Goal: Task Accomplishment & Management: Manage account settings

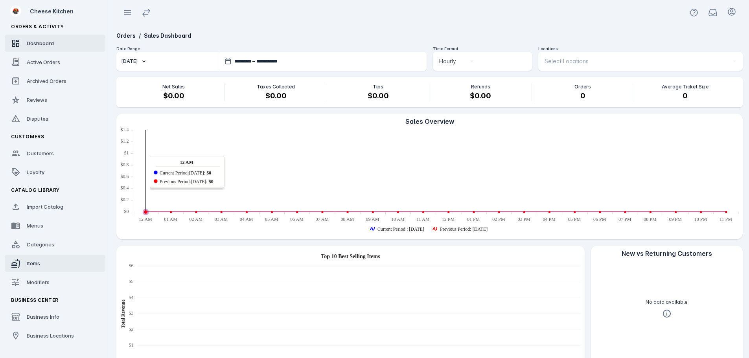
click at [37, 260] on div "Items" at bounding box center [33, 263] width 13 height 8
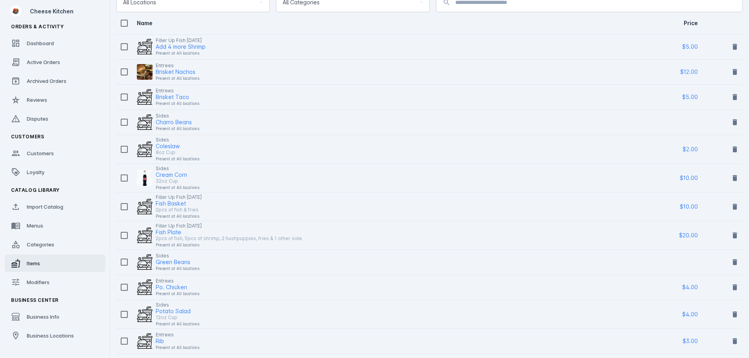
scroll to position [79, 0]
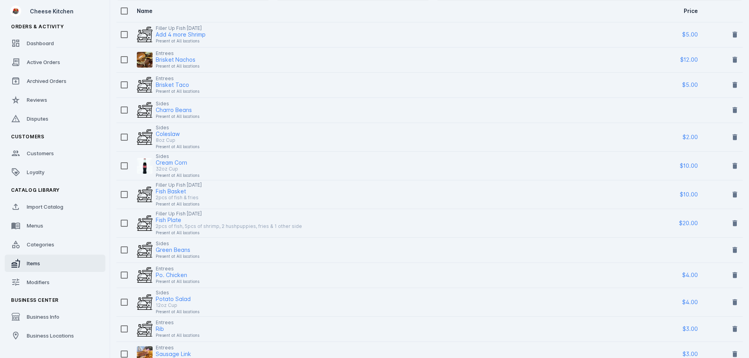
click at [679, 245] on td at bounding box center [671, 249] width 54 height 25
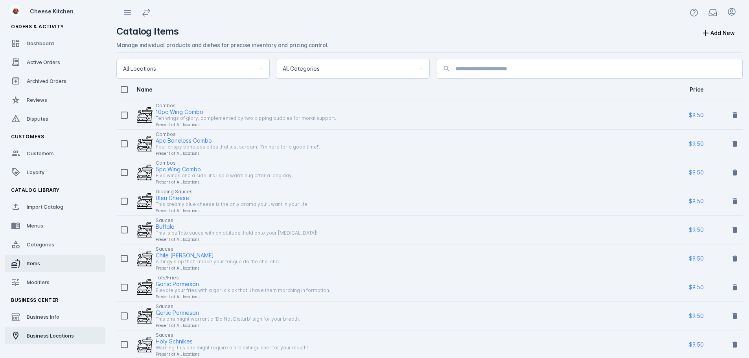
click at [62, 340] on link "Business Locations" at bounding box center [55, 335] width 101 height 17
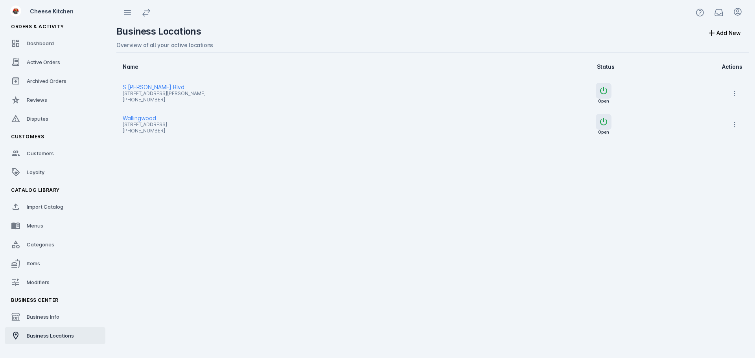
click at [146, 89] on span "[STREET_ADDRESS][PERSON_NAME]" at bounding box center [302, 93] width 358 height 9
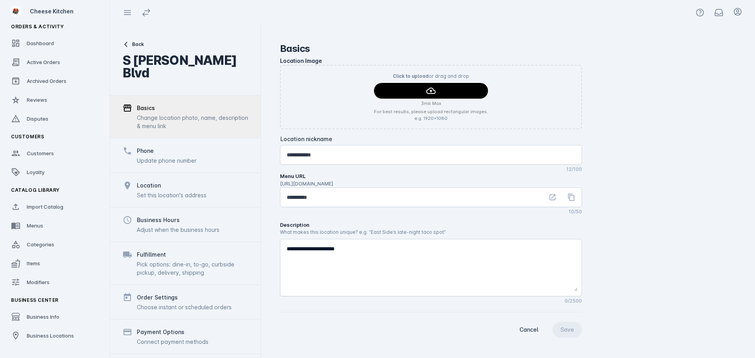
click at [133, 42] on span "Back" at bounding box center [138, 44] width 12 height 7
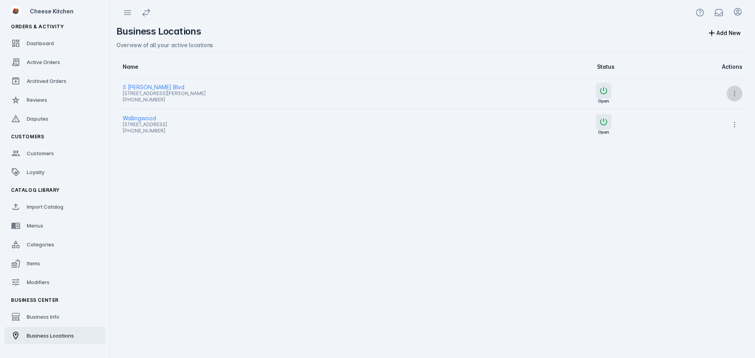
click at [734, 97] on button at bounding box center [734, 94] width 16 height 16
click at [706, 115] on span "Launch" at bounding box center [715, 113] width 19 height 9
click at [51, 241] on div "Categories" at bounding box center [41, 245] width 28 height 8
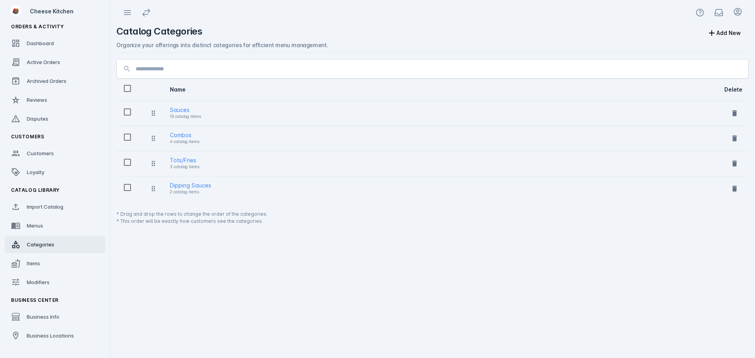
click at [181, 107] on div "Sauces" at bounding box center [185, 109] width 31 height 9
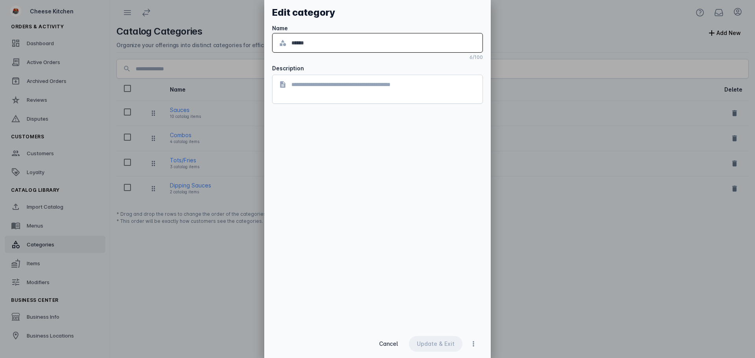
drag, startPoint x: 319, startPoint y: 40, endPoint x: 272, endPoint y: 35, distance: 47.1
click at [273, 36] on div "******" at bounding box center [377, 42] width 210 height 19
click at [184, 183] on div at bounding box center [377, 179] width 755 height 358
click at [386, 343] on span "Cancel" at bounding box center [388, 344] width 19 height 6
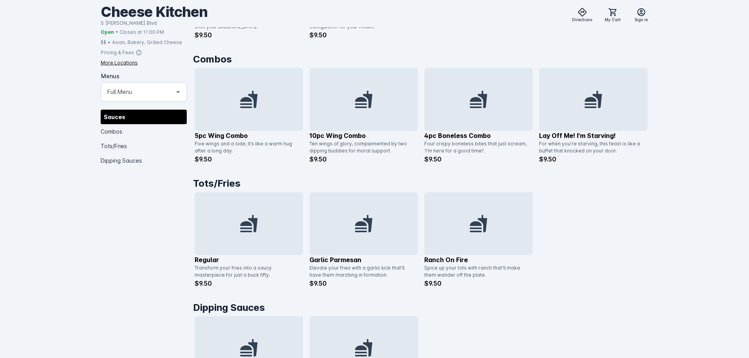
scroll to position [511, 0]
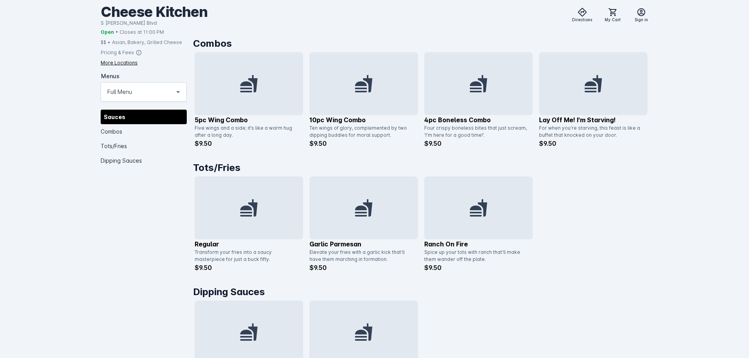
click at [229, 202] on div at bounding box center [249, 207] width 108 height 63
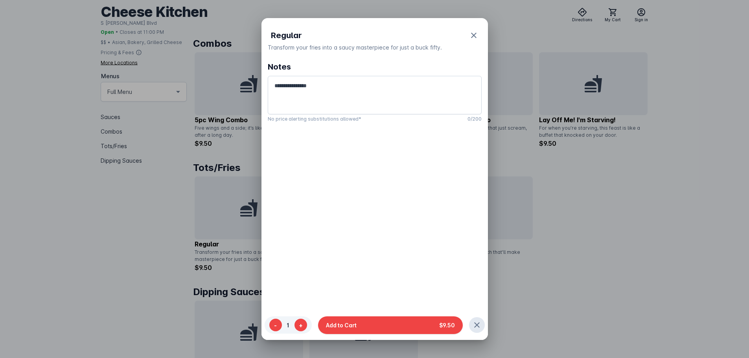
scroll to position [0, 0]
click at [537, 309] on div at bounding box center [374, 179] width 749 height 358
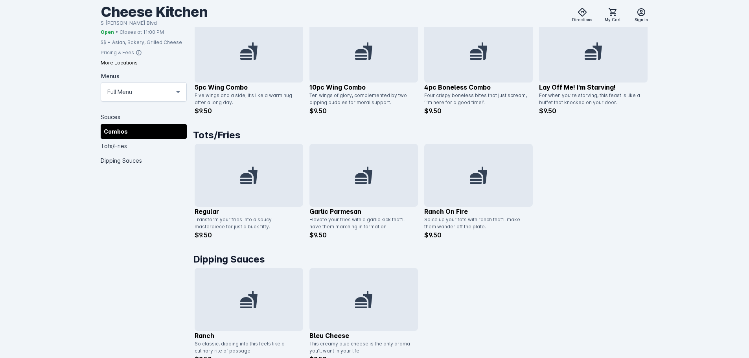
scroll to position [542, 0]
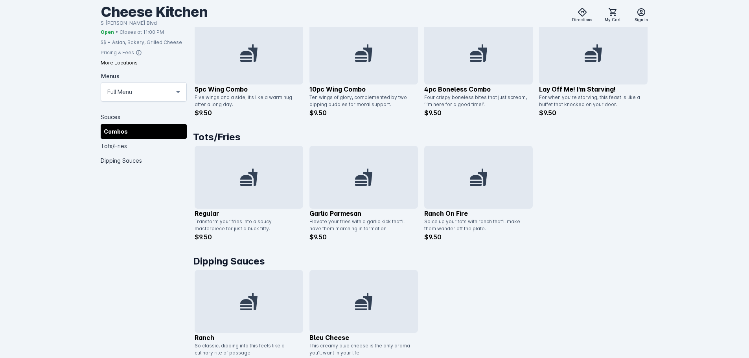
click at [361, 179] on icon at bounding box center [363, 177] width 17 height 17
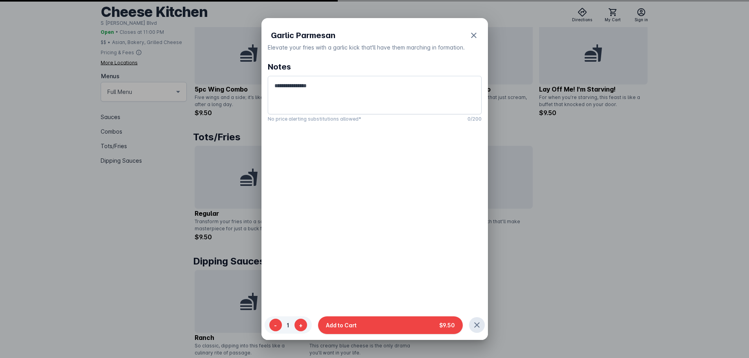
scroll to position [0, 0]
click at [569, 244] on div at bounding box center [374, 179] width 749 height 358
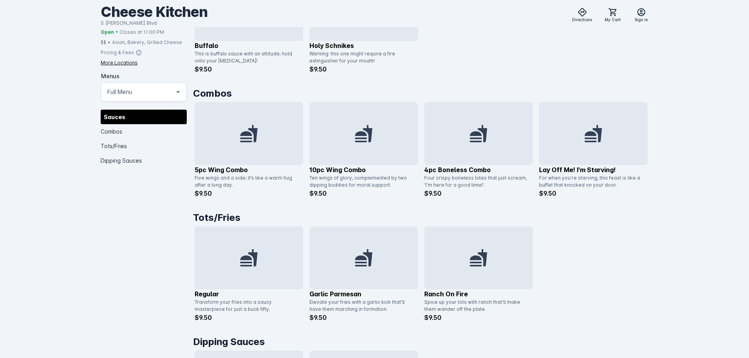
scroll to position [463, 0]
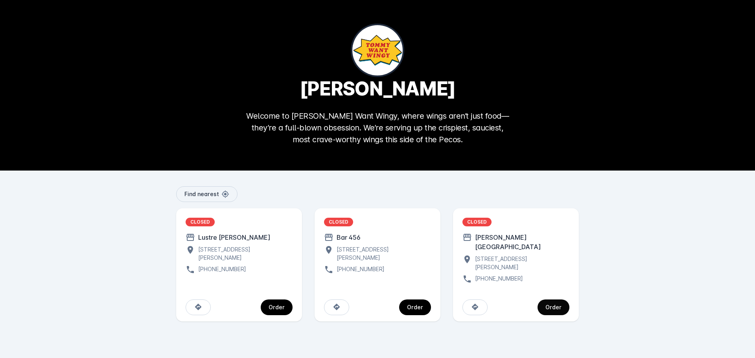
click at [559, 301] on span "continue" at bounding box center [553, 307] width 32 height 19
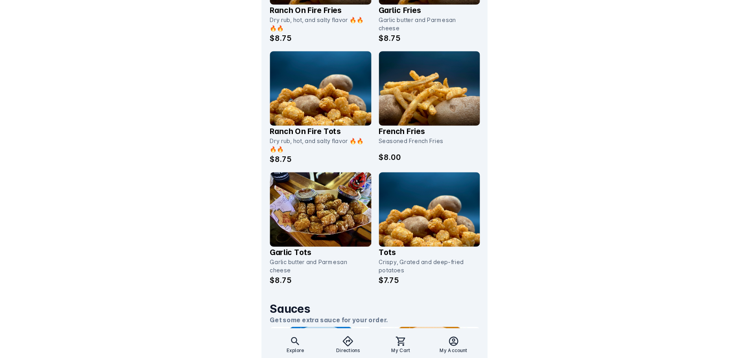
scroll to position [1270, 0]
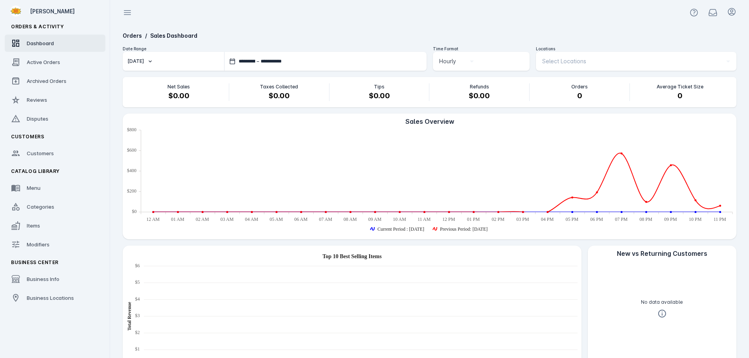
click at [156, 61] on button "[DATE]" at bounding box center [173, 61] width 101 height 19
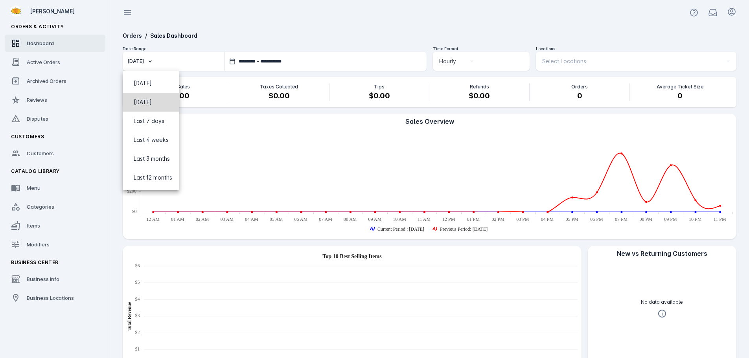
click at [149, 103] on span "Yesterday" at bounding box center [143, 101] width 18 height 9
type input "**********"
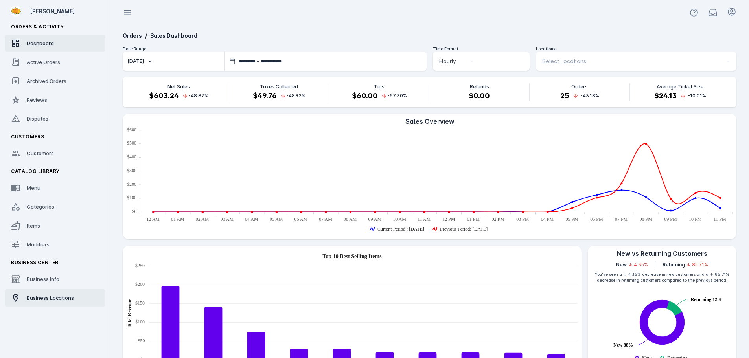
click at [62, 299] on span "Business Locations" at bounding box center [50, 298] width 47 height 6
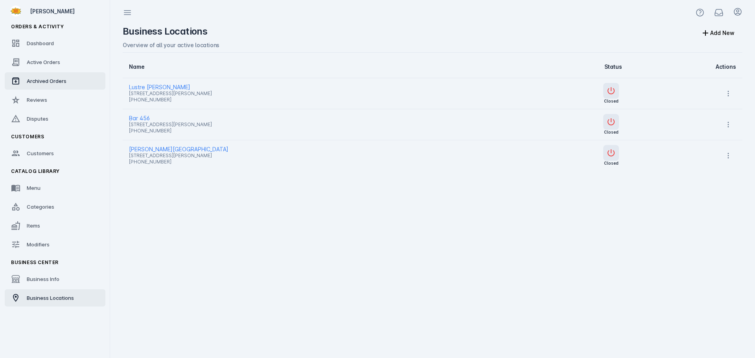
drag, startPoint x: 42, startPoint y: 81, endPoint x: 49, endPoint y: 81, distance: 7.5
click at [42, 81] on span "Archived Orders" at bounding box center [47, 81] width 40 height 6
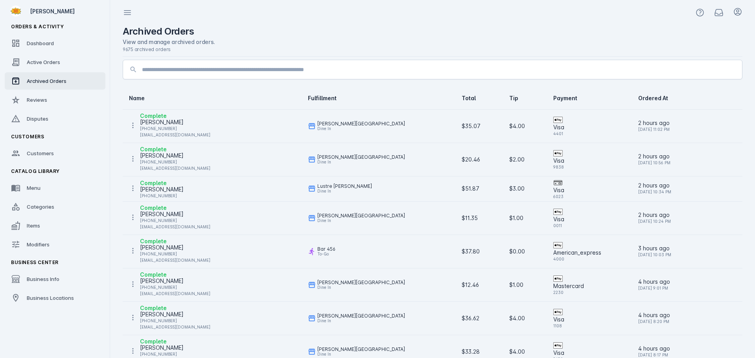
click at [167, 124] on div "[PHONE_NUMBER]" at bounding box center [175, 128] width 70 height 9
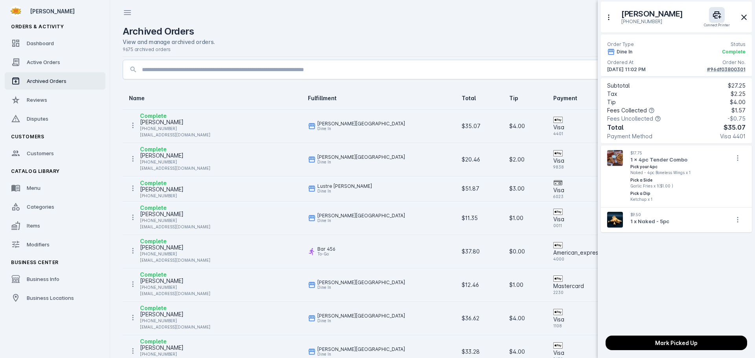
click at [714, 68] on div "#96df03800301" at bounding box center [726, 69] width 39 height 7
click at [371, 193] on div at bounding box center [377, 179] width 755 height 358
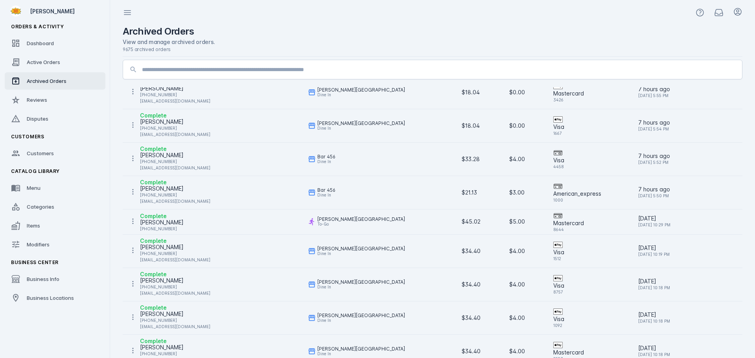
scroll to position [725, 0]
click at [202, 198] on div "Complete HANNAH YOUNG +1 512-289-7000 hannahkyoung@gmail.com" at bounding box center [212, 193] width 166 height 28
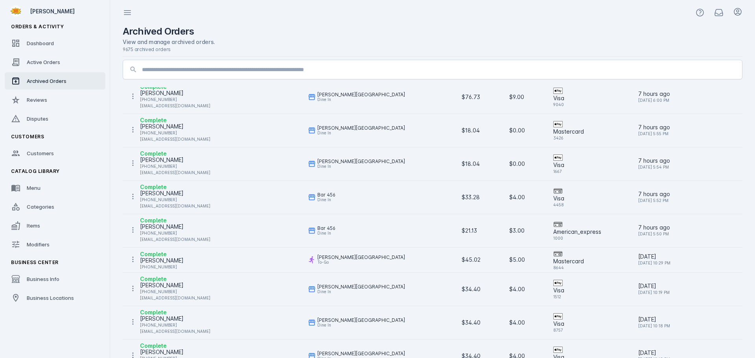
scroll to position [686, 0]
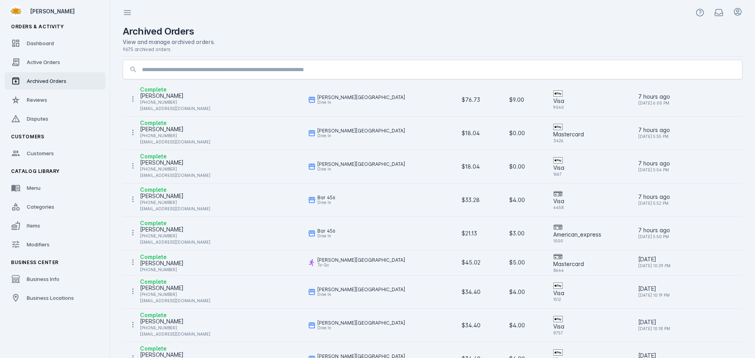
click at [168, 233] on div "+1 512-289-7000" at bounding box center [175, 235] width 70 height 9
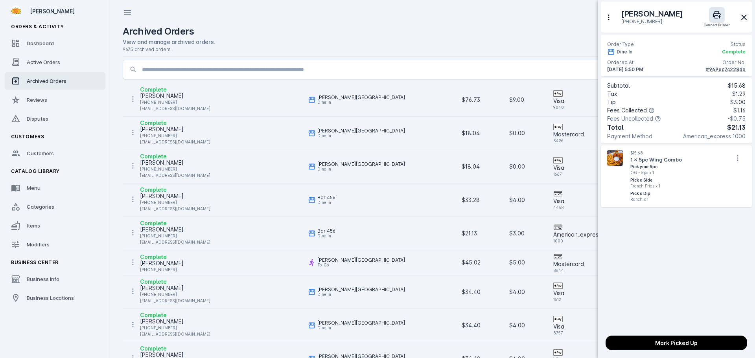
click at [729, 71] on div "#969ec7c228da" at bounding box center [725, 69] width 40 height 7
click at [341, 180] on div at bounding box center [377, 179] width 755 height 358
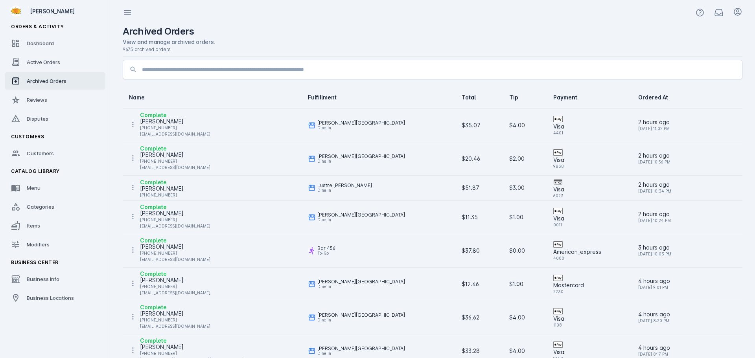
scroll to position [0, 0]
click at [382, 69] on input at bounding box center [438, 69] width 593 height 9
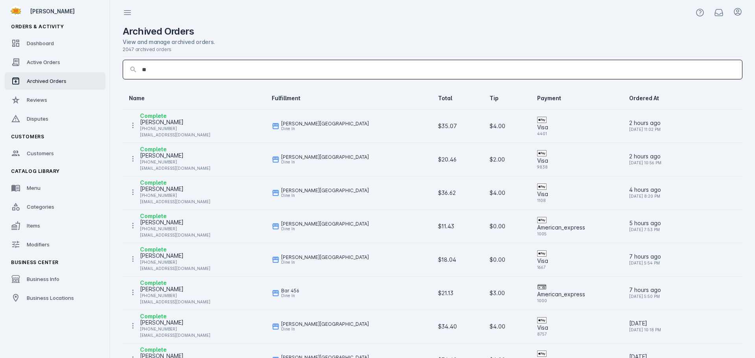
type input "*"
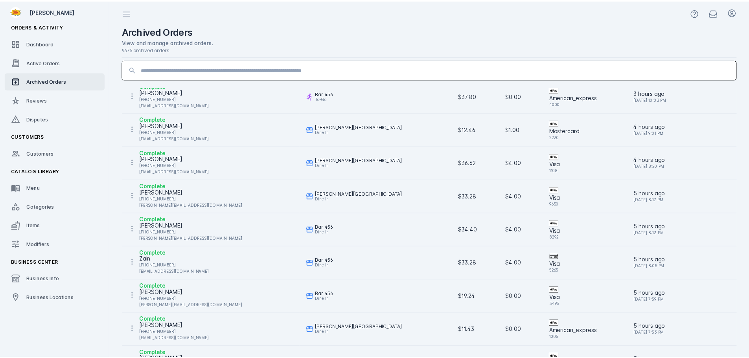
scroll to position [157, 0]
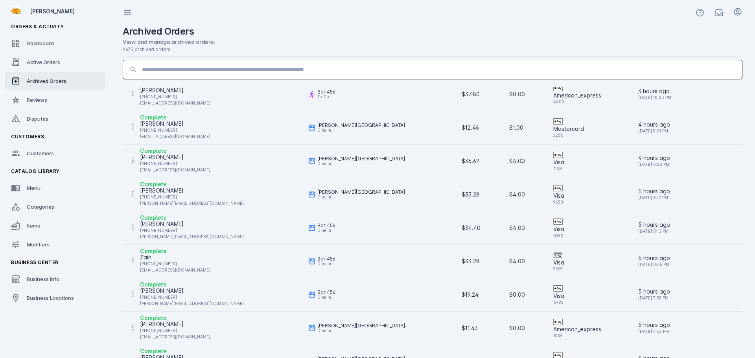
click at [202, 188] on div "Complete jennifer trevino +1 832-202-3633 jennifer.trevino998@gmail.com" at bounding box center [212, 194] width 166 height 28
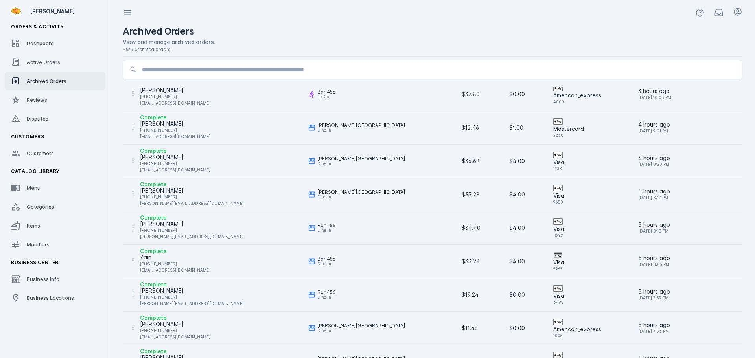
click at [171, 189] on div "[PERSON_NAME]" at bounding box center [192, 190] width 104 height 9
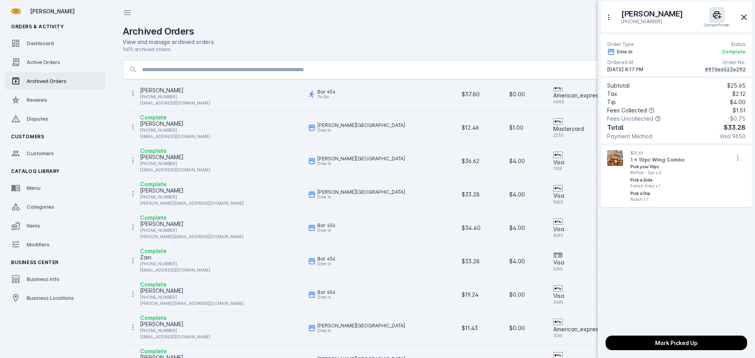
click at [723, 69] on div "#970e6523e292" at bounding box center [725, 69] width 40 height 7
click at [677, 247] on div "jennifer trevino +1 832-202-3633 Connect Printer Order Type Status Dine In Comp…" at bounding box center [676, 165] width 154 height 326
click at [518, 39] on div at bounding box center [377, 179] width 755 height 358
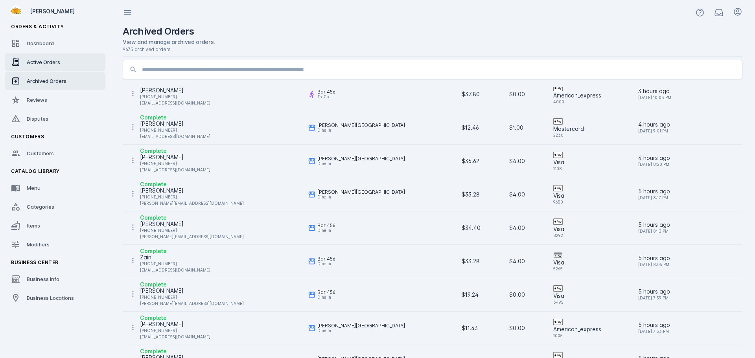
click at [51, 57] on link "Active Orders" at bounding box center [55, 61] width 101 height 17
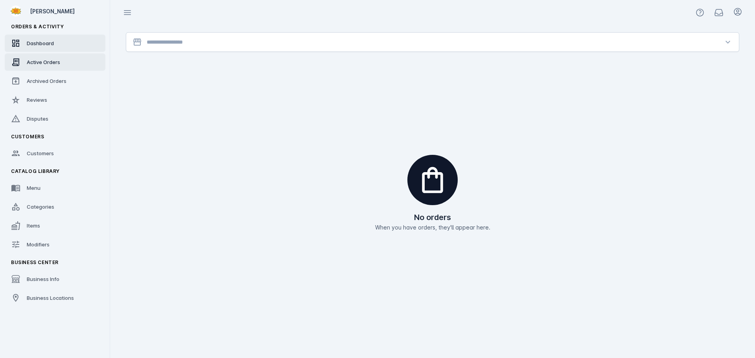
click at [34, 44] on span "Dashboard" at bounding box center [40, 43] width 27 height 6
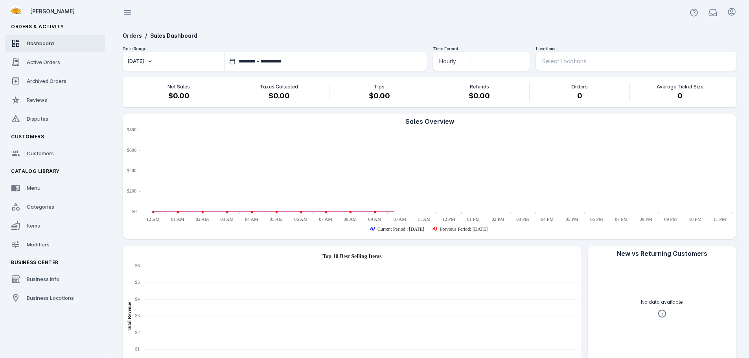
click at [169, 57] on button "[DATE]" at bounding box center [173, 61] width 101 height 19
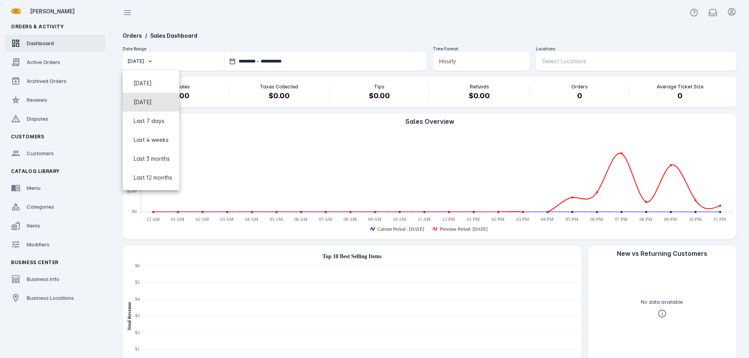
drag, startPoint x: 145, startPoint y: 100, endPoint x: 357, endPoint y: 72, distance: 213.7
click at [145, 101] on span "Yesterday" at bounding box center [143, 101] width 18 height 9
type input "**********"
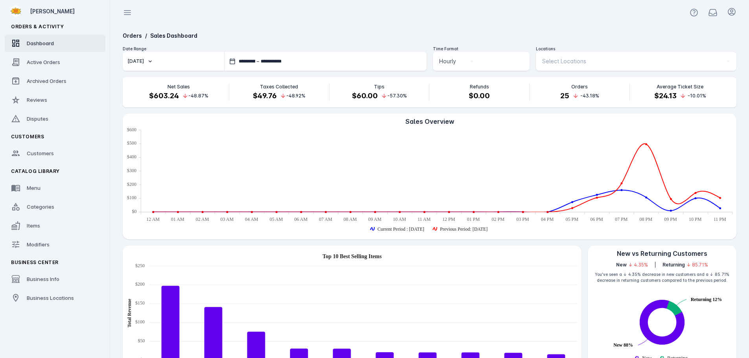
click at [563, 62] on span "Select Locations" at bounding box center [564, 61] width 44 height 9
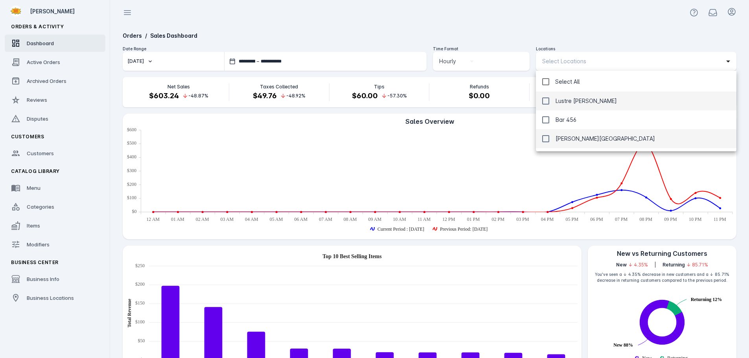
click at [571, 138] on span "[PERSON_NAME][GEOGRAPHIC_DATA]" at bounding box center [604, 138] width 99 height 9
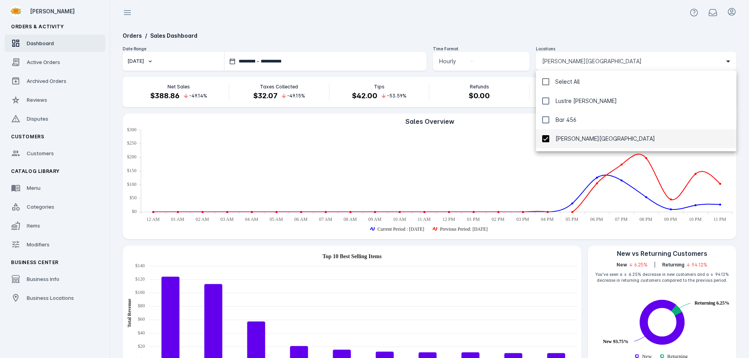
click at [507, 18] on div at bounding box center [374, 179] width 749 height 358
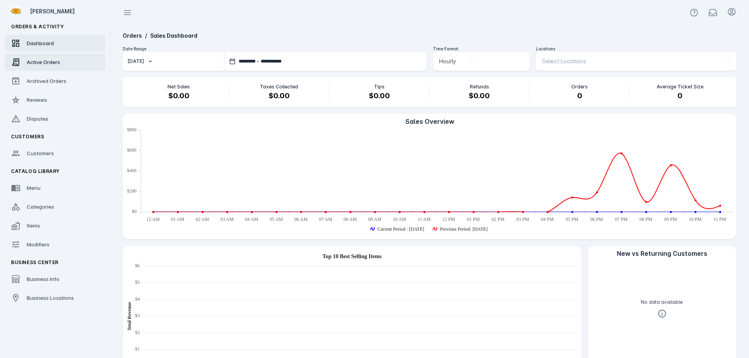
click at [42, 65] on span "Active Orders" at bounding box center [43, 62] width 33 height 6
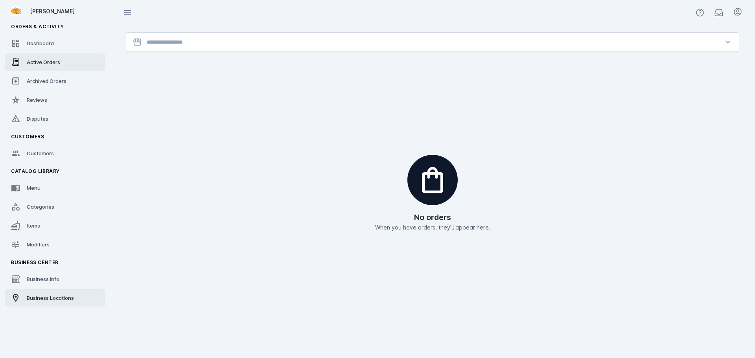
click at [42, 298] on span "Business Locations" at bounding box center [50, 298] width 47 height 6
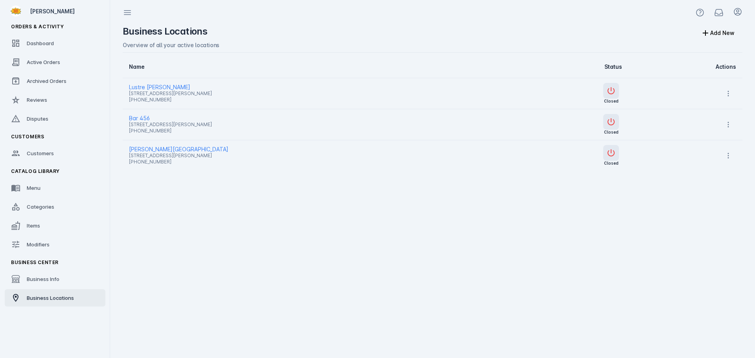
click at [161, 86] on span "Lustre [PERSON_NAME]" at bounding box center [316, 87] width 374 height 9
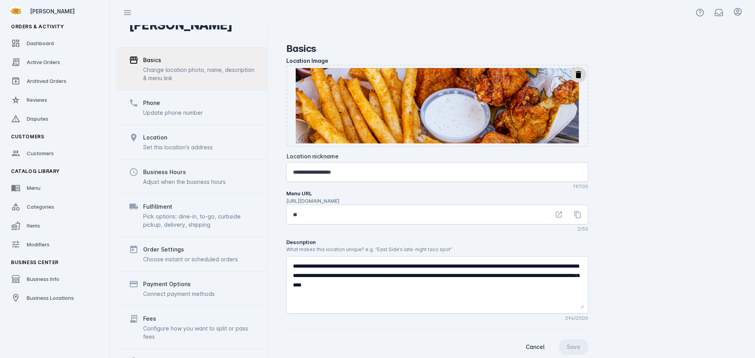
scroll to position [61, 0]
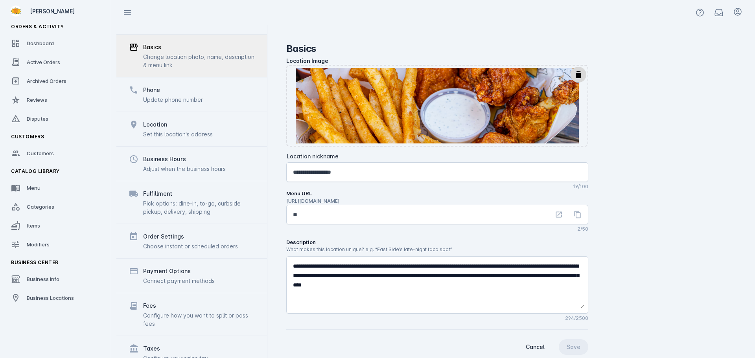
click at [176, 266] on div "Payment Options" at bounding box center [167, 270] width 48 height 9
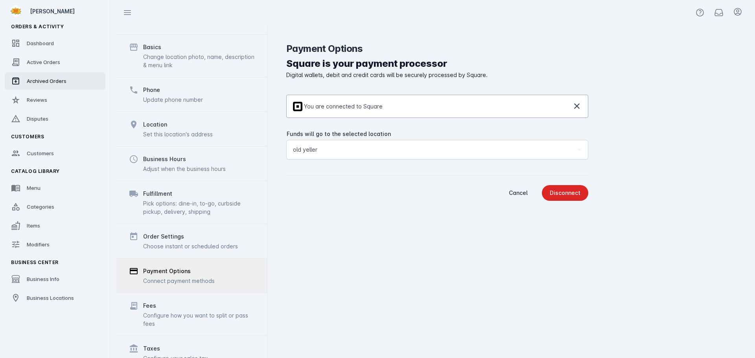
click at [42, 84] on span "Archived Orders" at bounding box center [47, 81] width 40 height 6
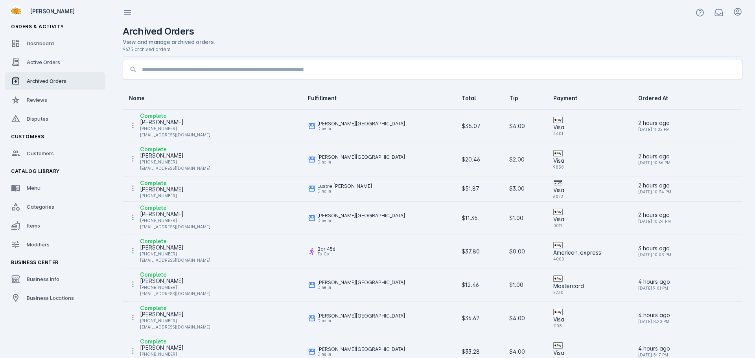
click at [160, 119] on div "[PERSON_NAME]" at bounding box center [175, 122] width 70 height 9
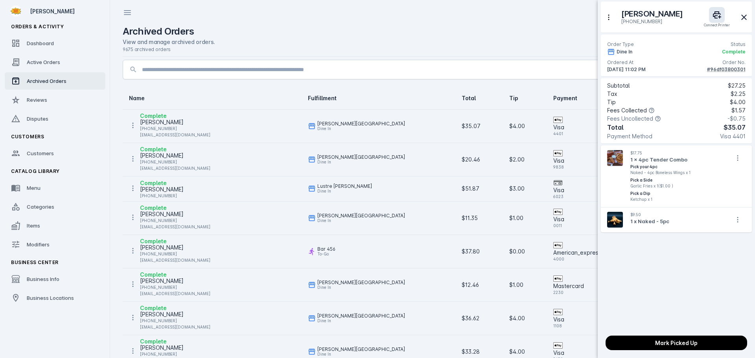
click at [729, 69] on div "#96df03800301" at bounding box center [726, 69] width 39 height 7
click at [275, 154] on div at bounding box center [377, 179] width 755 height 358
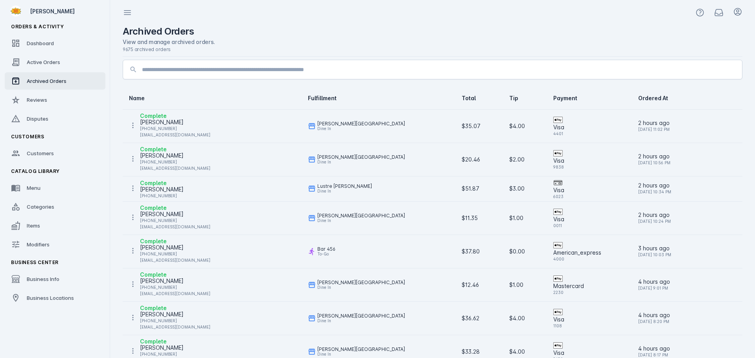
click at [160, 159] on div "[PHONE_NUMBER]" at bounding box center [175, 161] width 70 height 9
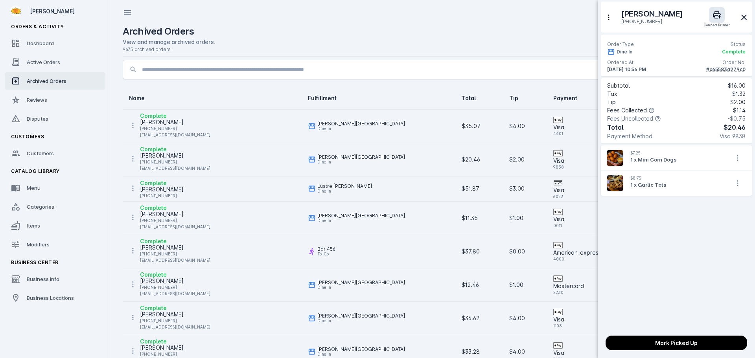
click at [716, 72] on div "#c65583a279c0" at bounding box center [725, 69] width 39 height 7
click at [221, 227] on div at bounding box center [377, 179] width 755 height 358
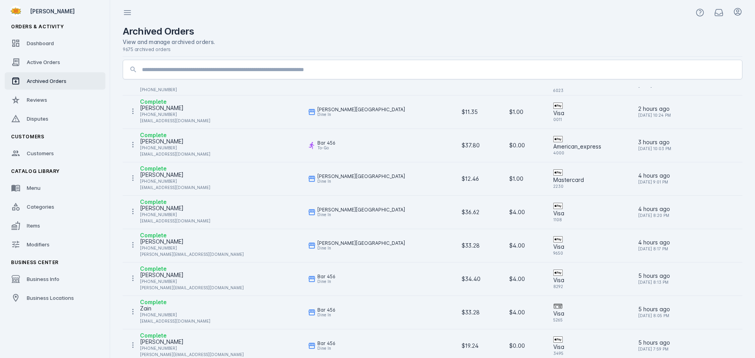
scroll to position [118, 0]
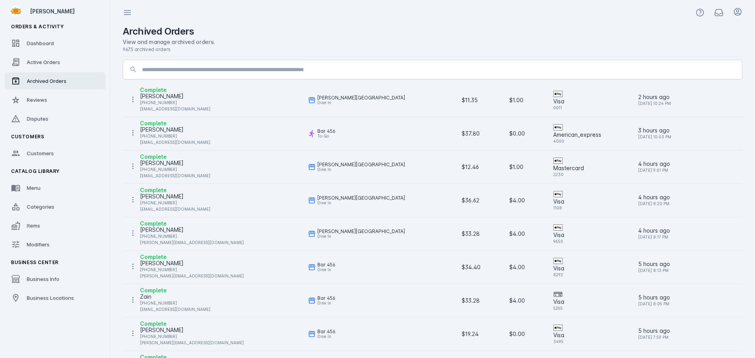
click at [165, 234] on div "[PHONE_NUMBER]" at bounding box center [192, 235] width 104 height 9
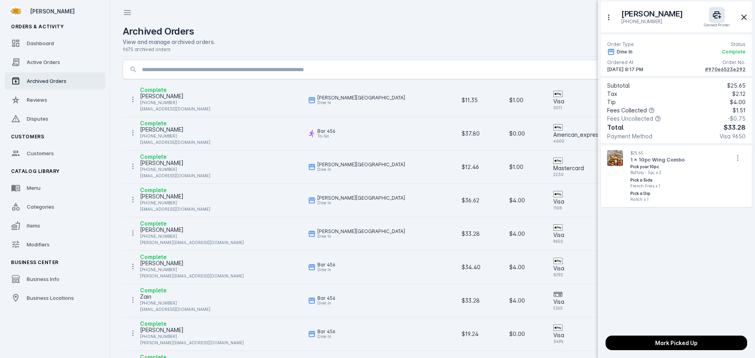
click at [725, 67] on div "#970e6523e292" at bounding box center [725, 69] width 40 height 7
click at [173, 261] on div at bounding box center [377, 179] width 755 height 358
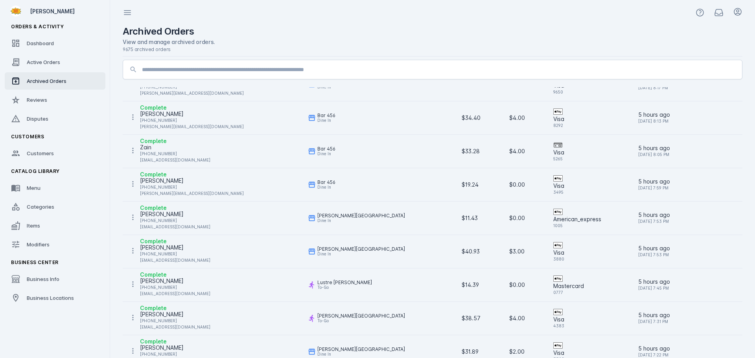
scroll to position [314, 0]
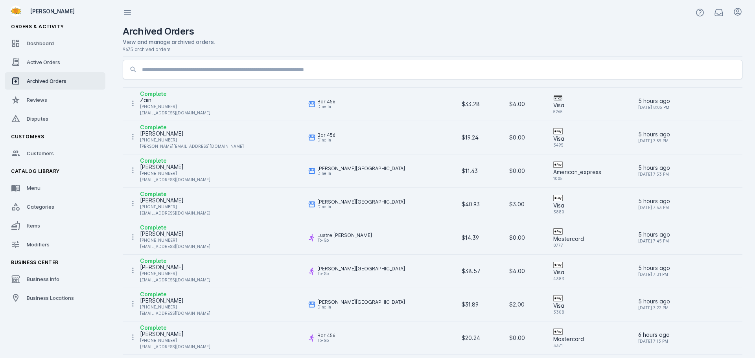
click at [177, 266] on div "[PERSON_NAME]" at bounding box center [175, 267] width 70 height 9
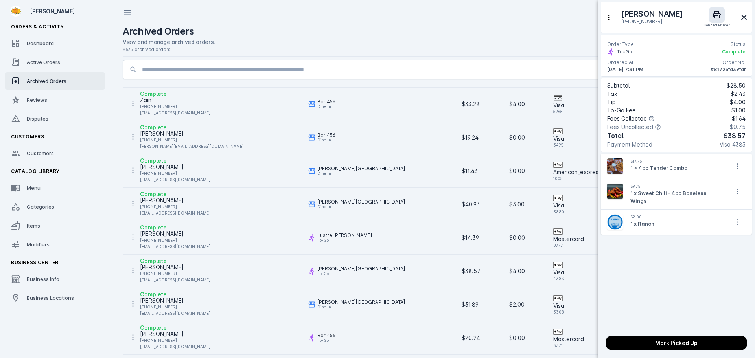
click at [723, 67] on div "#81725fa39faf" at bounding box center [727, 69] width 35 height 7
click at [722, 68] on div "#81725fa39faf" at bounding box center [727, 69] width 35 height 7
